Goal: Navigation & Orientation: Find specific page/section

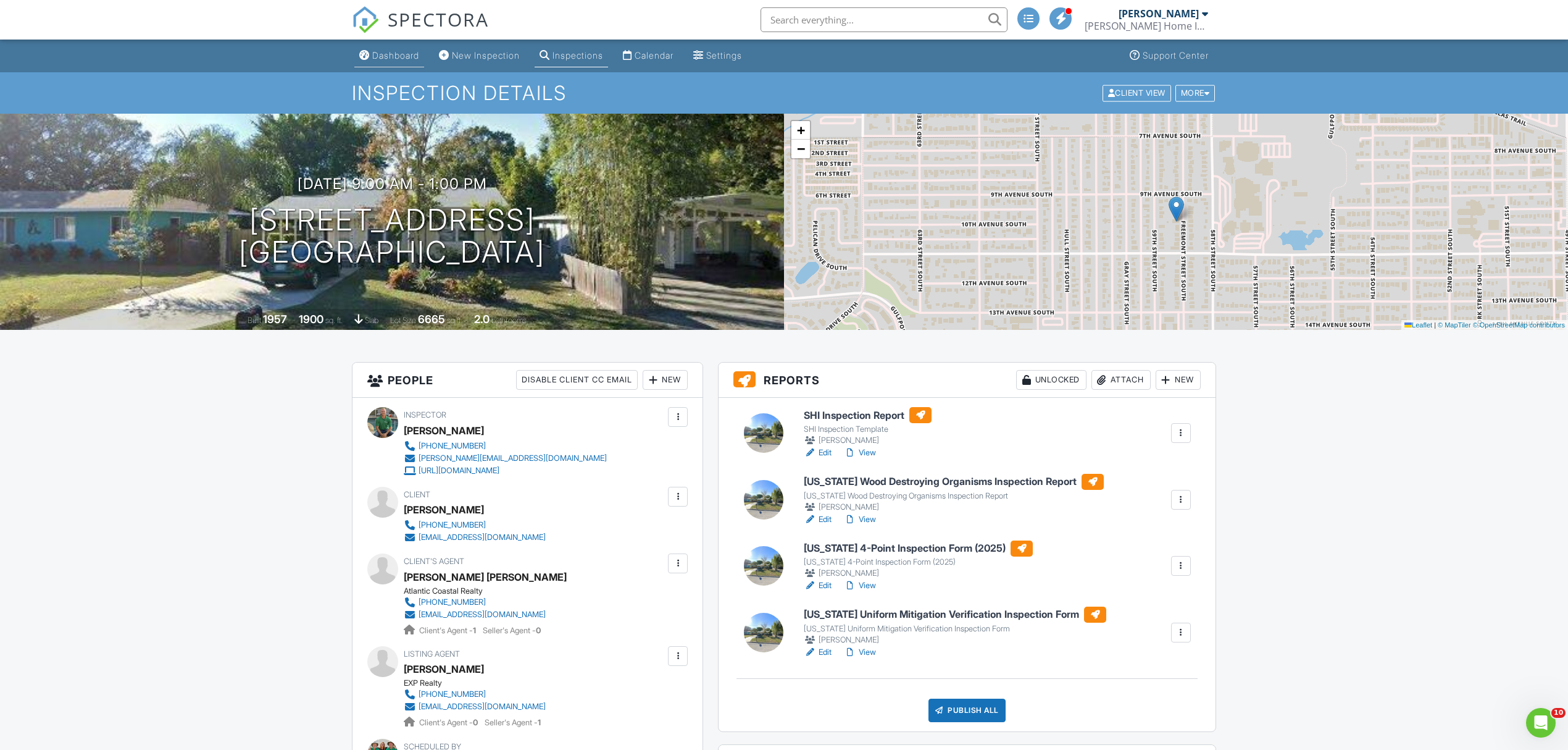
click at [393, 57] on div "Dashboard" at bounding box center [395, 55] width 47 height 11
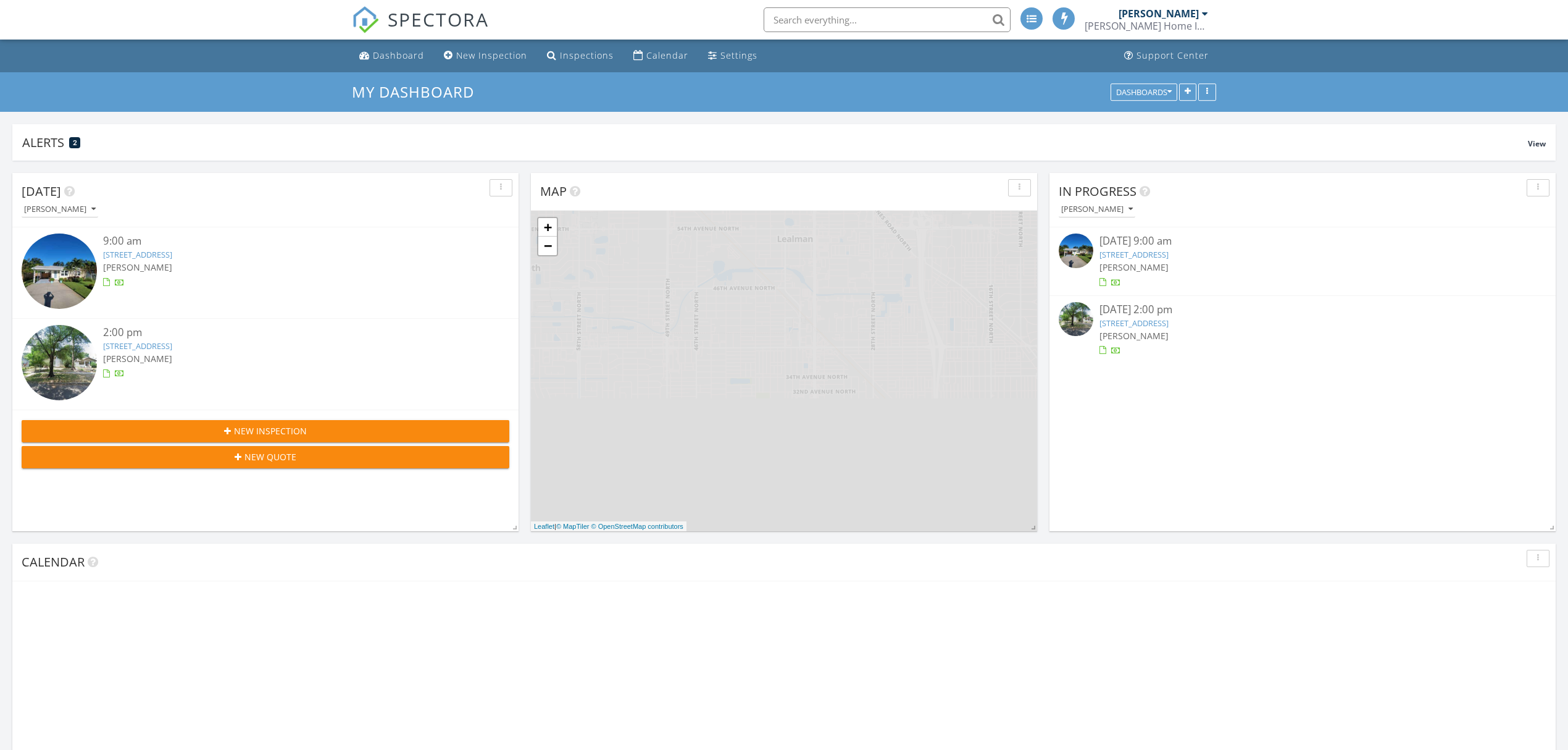
scroll to position [5, 5]
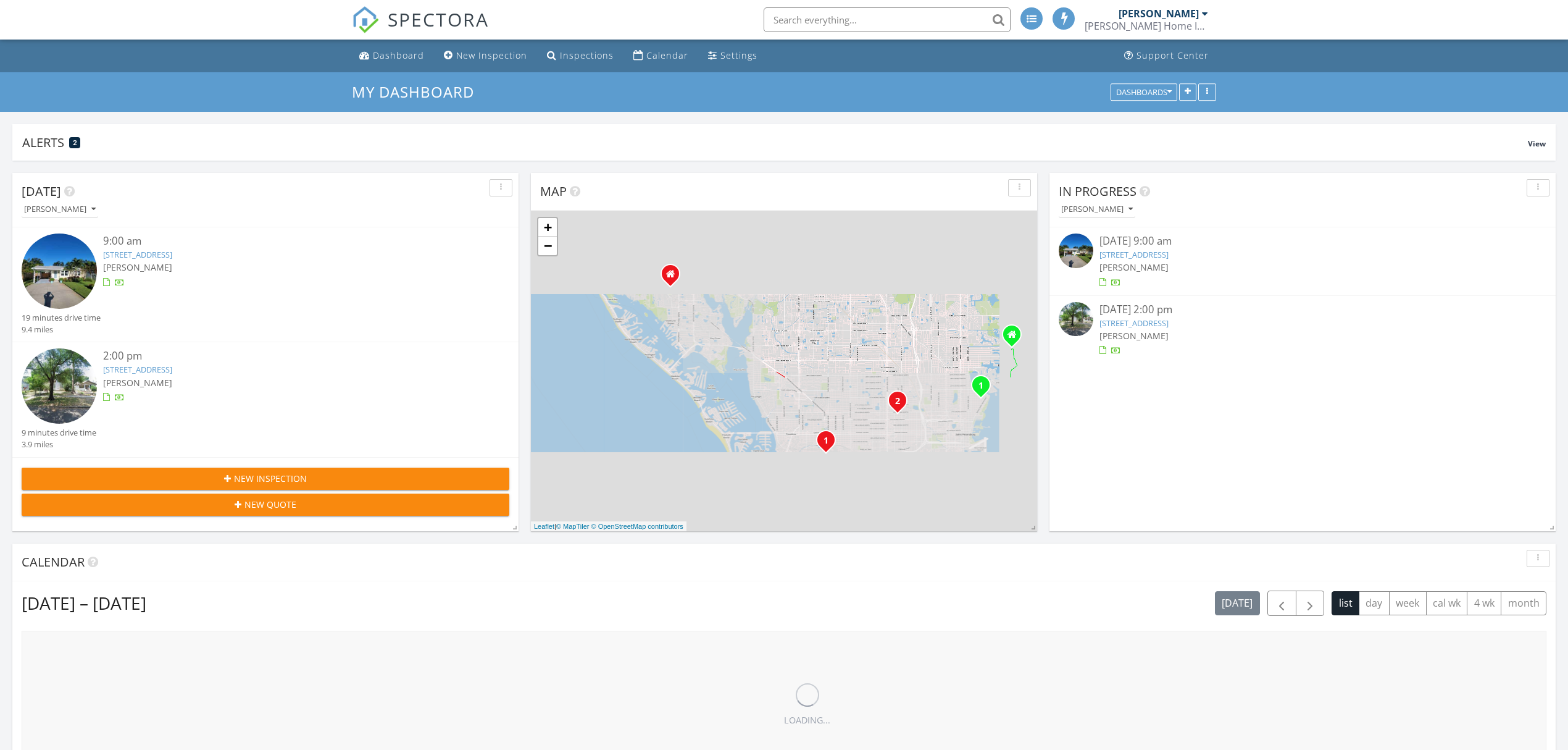
click at [324, 377] on div "[PERSON_NAME]" at bounding box center [287, 382] width 366 height 13
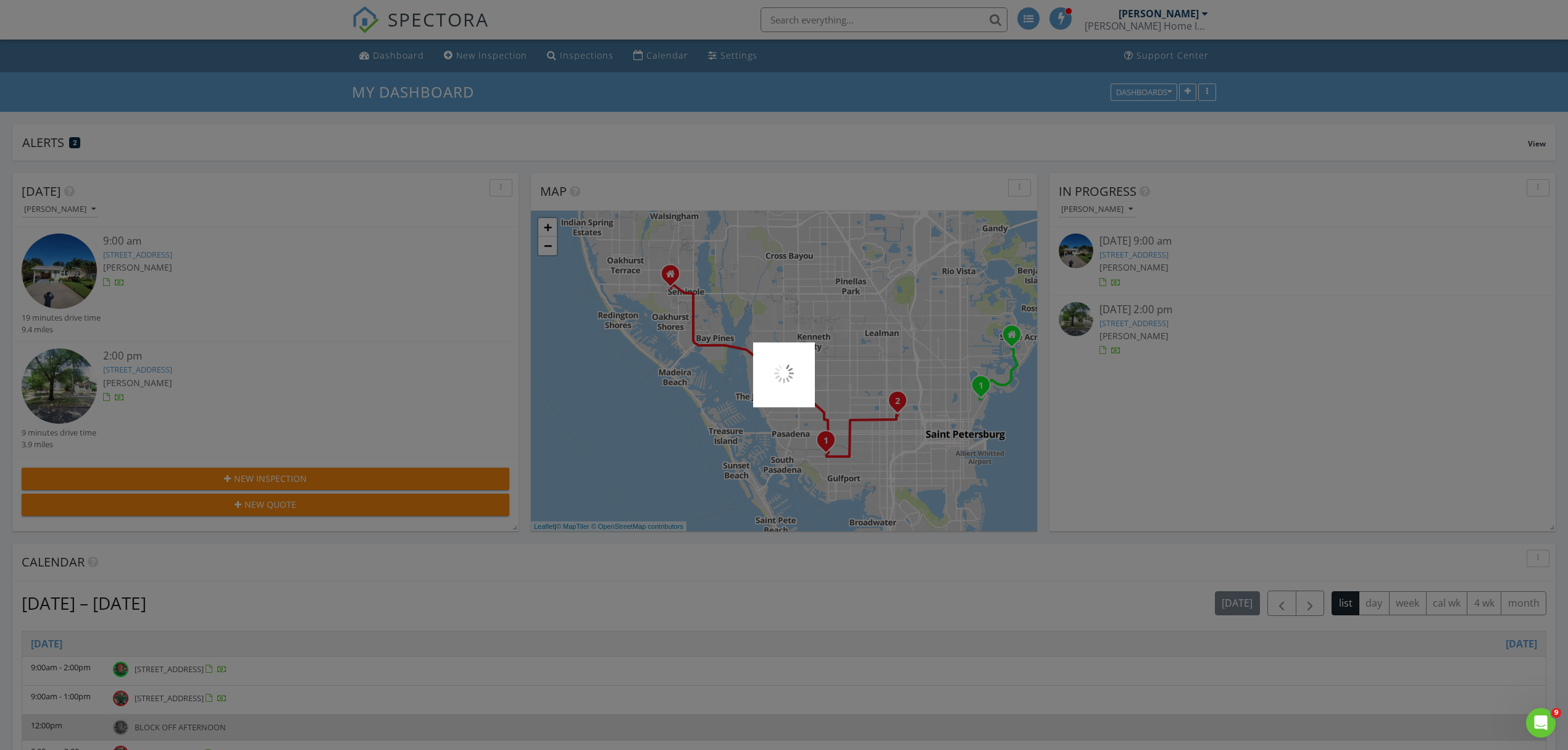
scroll to position [0, 0]
